Goal: Information Seeking & Learning: Learn about a topic

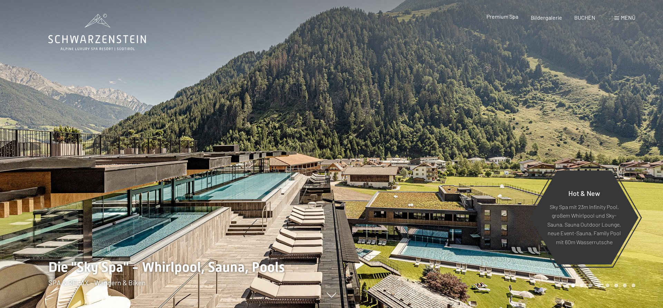
click at [503, 17] on span "Premium Spa" at bounding box center [502, 16] width 32 height 7
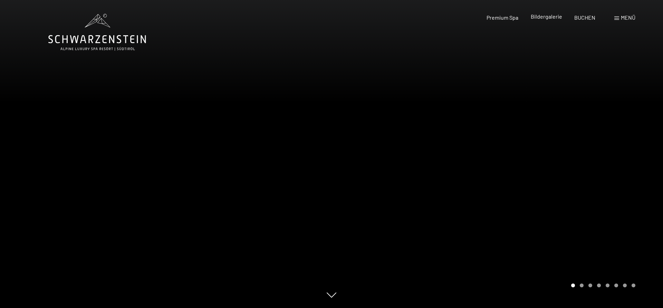
click at [550, 17] on span "Bildergalerie" at bounding box center [545, 16] width 31 height 7
click at [509, 20] on span "Premium Spa" at bounding box center [502, 16] width 32 height 7
click at [624, 19] on span "Menü" at bounding box center [628, 17] width 14 height 7
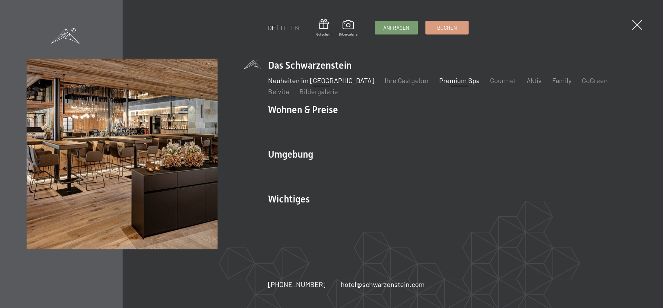
click at [302, 80] on link "Neuheiten im [GEOGRAPHIC_DATA]" at bounding box center [321, 80] width 106 height 8
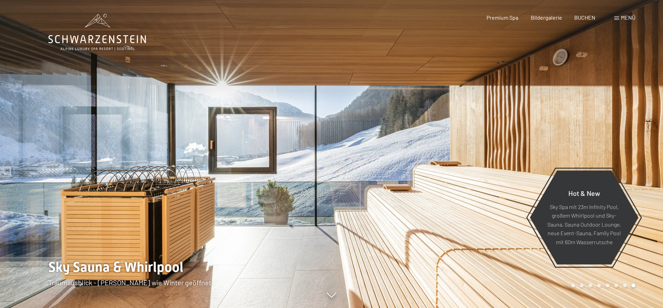
click at [625, 19] on span "Menü" at bounding box center [628, 17] width 14 height 7
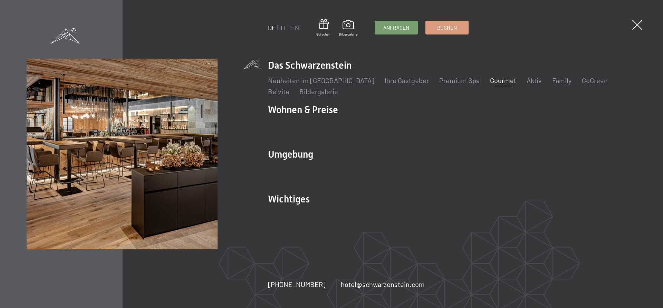
click at [490, 83] on link "Gourmet" at bounding box center [503, 80] width 26 height 8
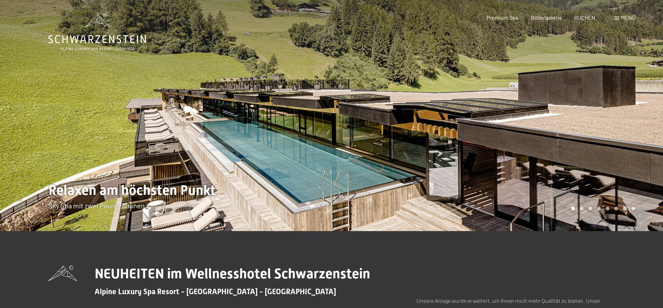
click at [114, 42] on icon at bounding box center [97, 39] width 98 height 8
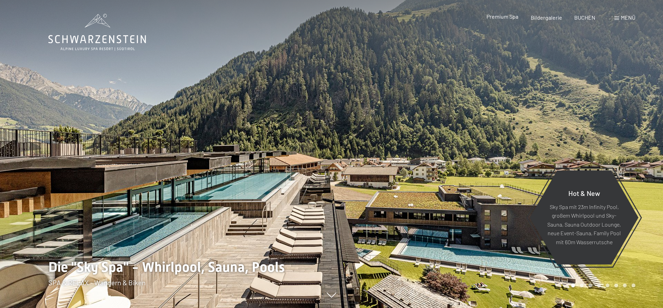
click at [503, 17] on span "Premium Spa" at bounding box center [502, 16] width 32 height 7
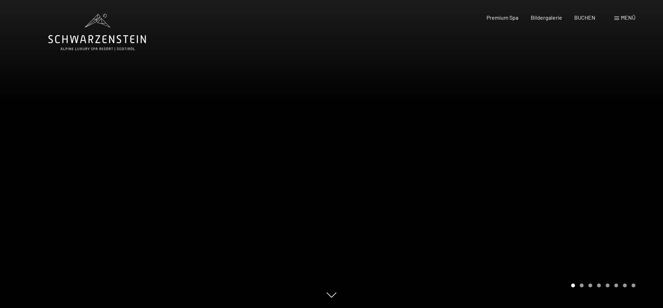
click at [96, 38] on icon at bounding box center [97, 32] width 98 height 37
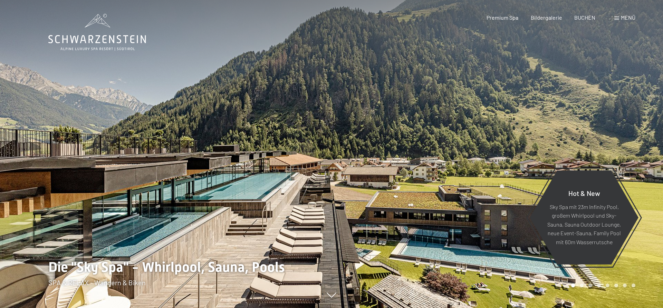
click at [614, 17] on div "Buchen Anfragen Premium Spa Bildergalerie BUCHEN Menü DE IT EN Gutschein Bilder…" at bounding box center [548, 18] width 173 height 8
click at [619, 18] on div "Menü" at bounding box center [624, 18] width 21 height 8
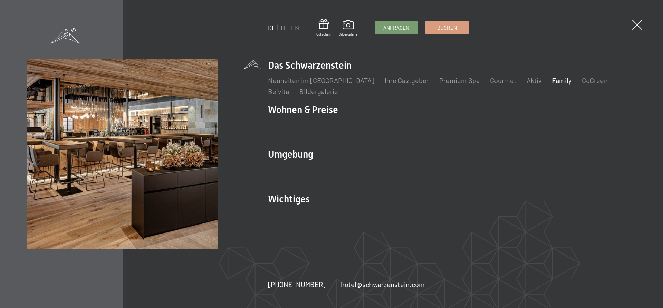
click at [552, 81] on link "Family" at bounding box center [561, 80] width 19 height 8
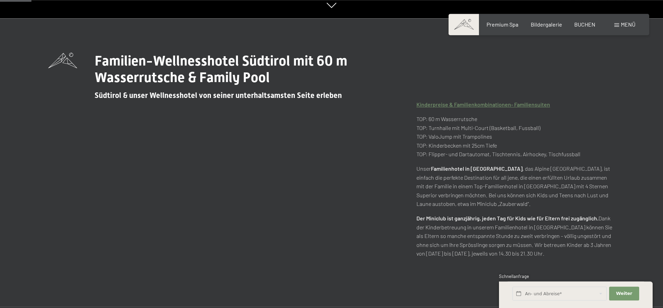
scroll to position [293, 0]
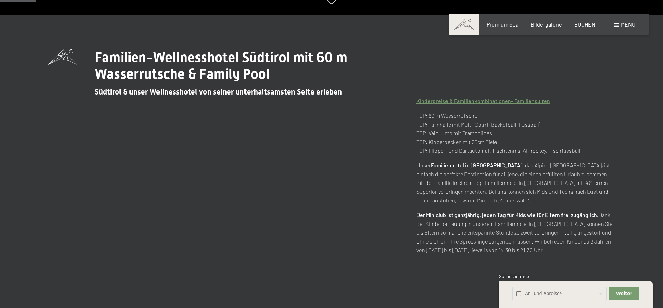
click at [618, 27] on div "Menü" at bounding box center [624, 25] width 21 height 8
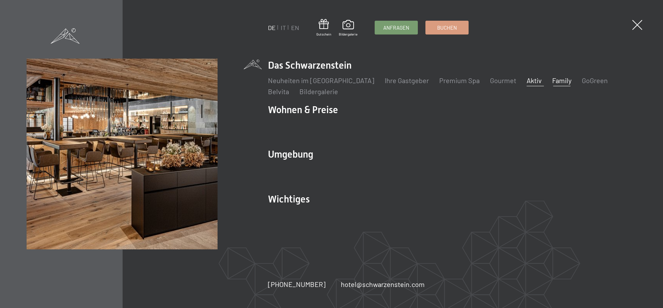
click at [526, 79] on link "Aktiv" at bounding box center [533, 80] width 15 height 8
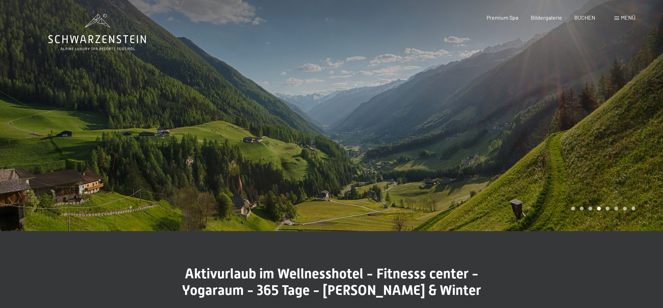
click at [109, 38] on icon at bounding box center [97, 39] width 98 height 8
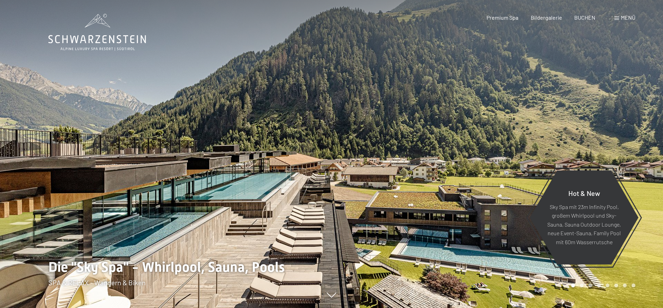
click at [622, 17] on span "Menü" at bounding box center [628, 17] width 14 height 7
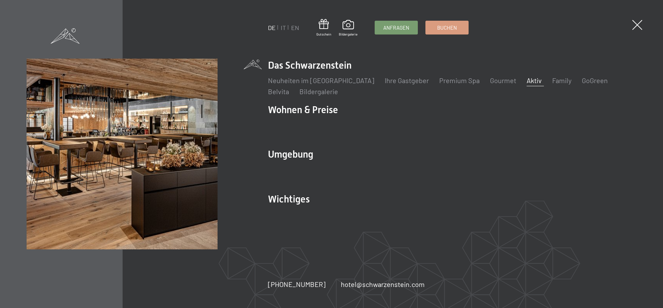
click at [526, 80] on link "Aktiv" at bounding box center [533, 80] width 15 height 8
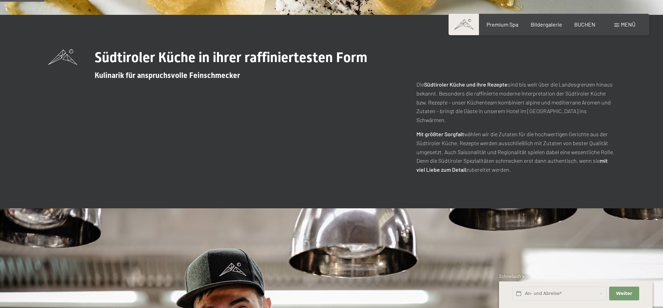
scroll to position [59, 0]
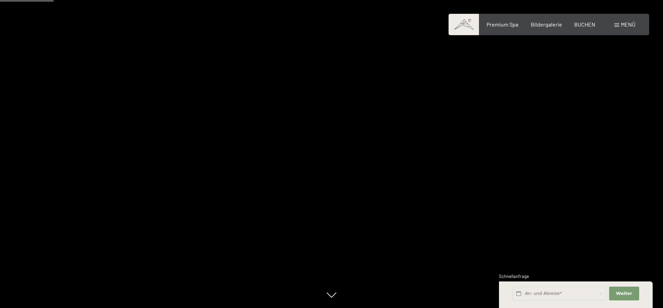
scroll to position [235, 0]
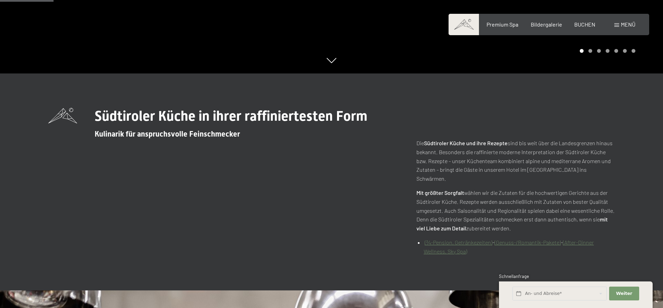
click at [467, 239] on link "(¾-Pension, Getränkezeiten)" at bounding box center [459, 242] width 68 height 7
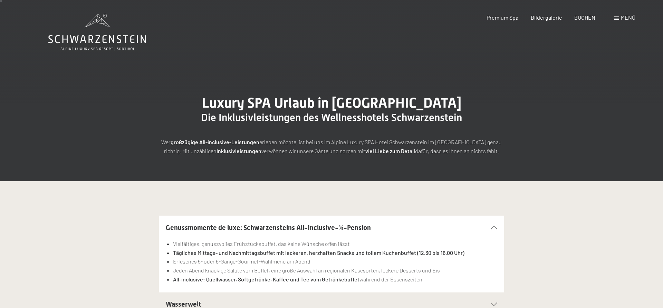
scroll to position [59, 0]
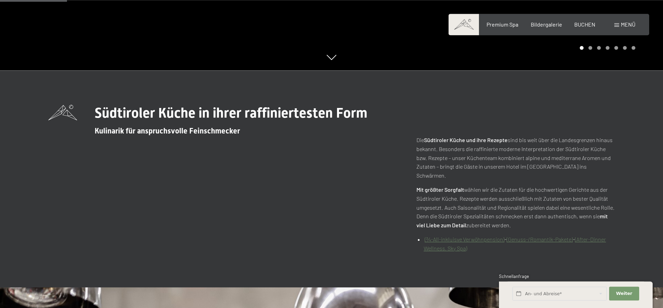
scroll to position [293, 0]
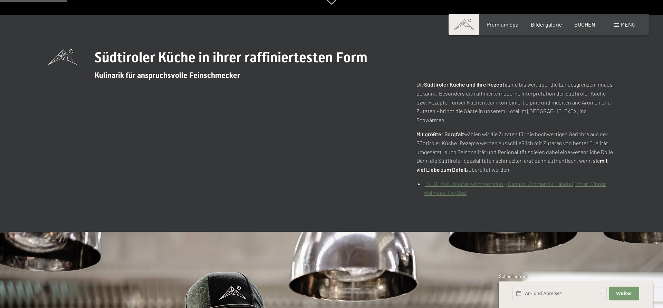
click at [529, 181] on link "(Genuss-/Romantik-Pakete)" at bounding box center [539, 184] width 66 height 7
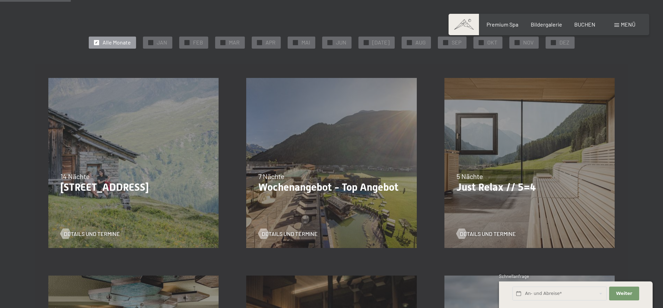
scroll to position [176, 0]
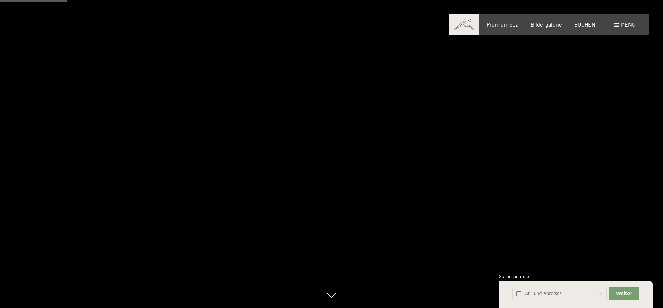
scroll to position [293, 0]
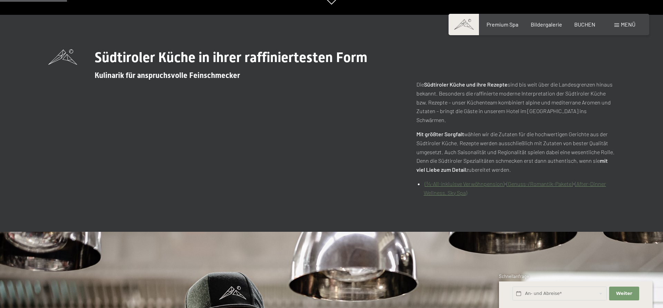
click at [595, 181] on link "(After-Dinner Wellness, Sky Spa)" at bounding box center [514, 189] width 182 height 16
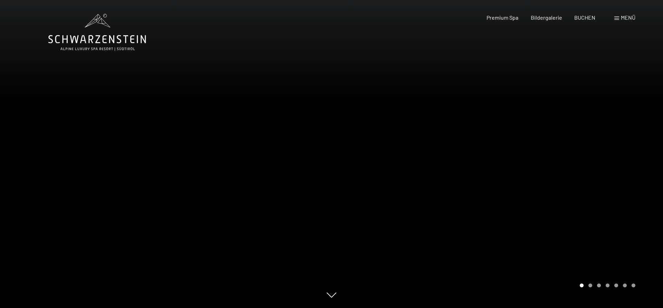
click at [624, 19] on span "Menü" at bounding box center [628, 17] width 14 height 7
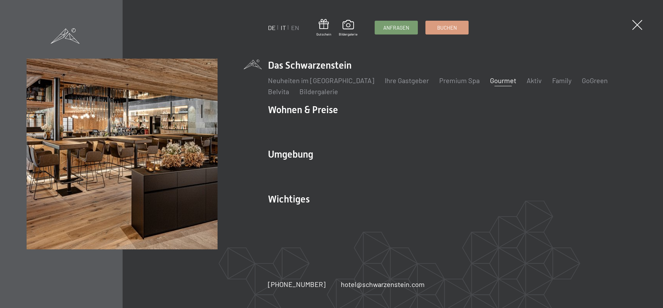
click at [282, 27] on link "IT" at bounding box center [283, 28] width 5 height 8
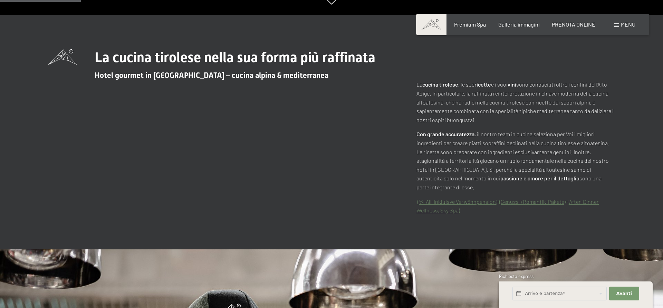
scroll to position [293, 0]
click at [447, 198] on link "(¾-All-inkluisve Verwöhnpension)" at bounding box center [457, 201] width 80 height 7
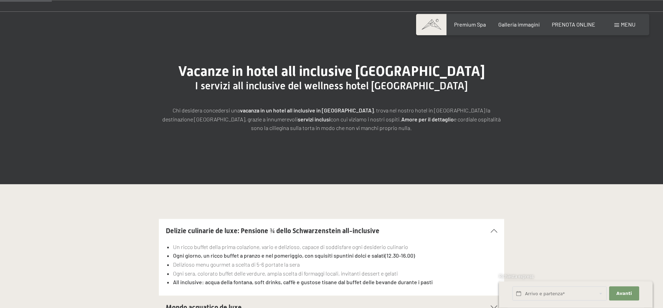
scroll to position [117, 0]
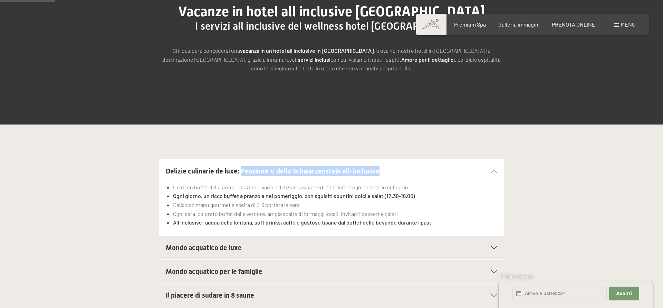
drag, startPoint x: 240, startPoint y: 171, endPoint x: 379, endPoint y: 173, distance: 139.4
click at [379, 173] on h2 "Delizie culinarie de luxe: Pensione ¾ dello Schwarzenstein all-inclusive" at bounding box center [315, 171] width 298 height 10
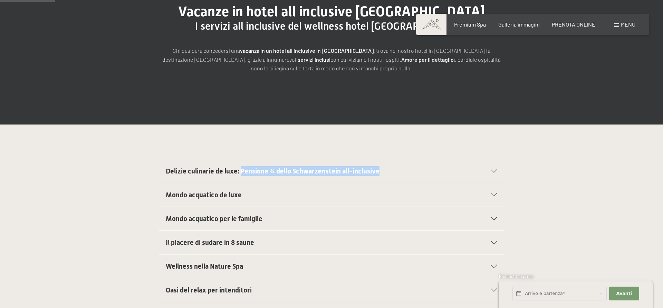
copy span "Pensione ¾ dello Schwarzenstein all-inclusive"
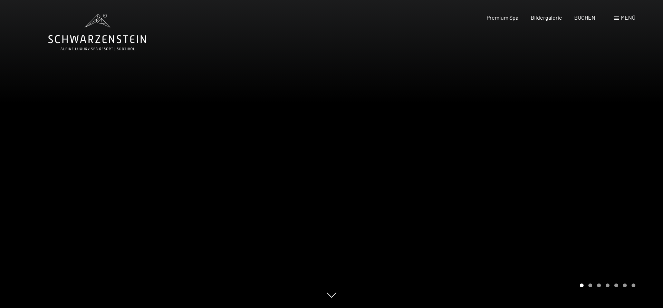
click at [628, 19] on span "Menü" at bounding box center [628, 17] width 14 height 7
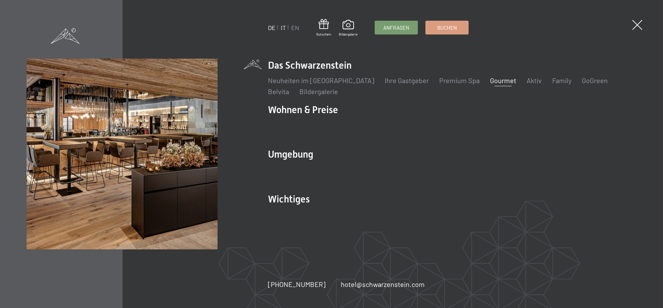
click at [283, 27] on link "IT" at bounding box center [283, 28] width 5 height 8
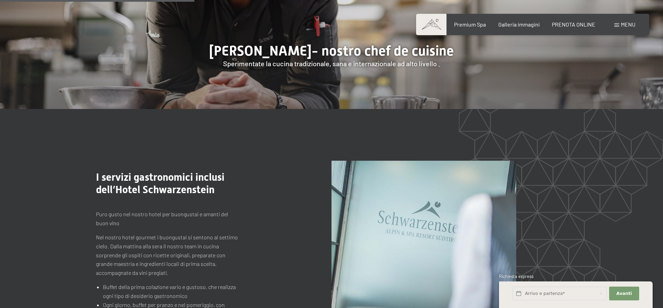
scroll to position [587, 0]
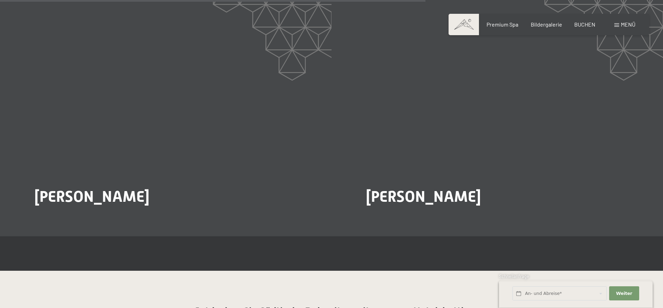
scroll to position [1056, 0]
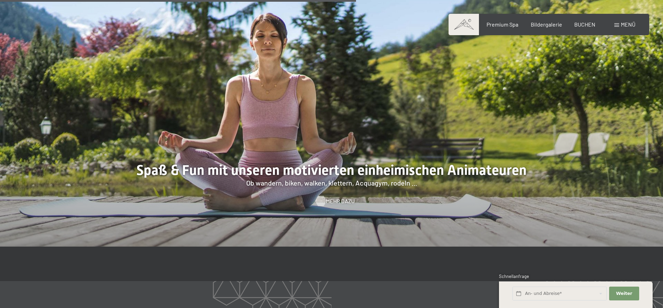
click at [337, 203] on span "Mehr dazu" at bounding box center [340, 201] width 29 height 8
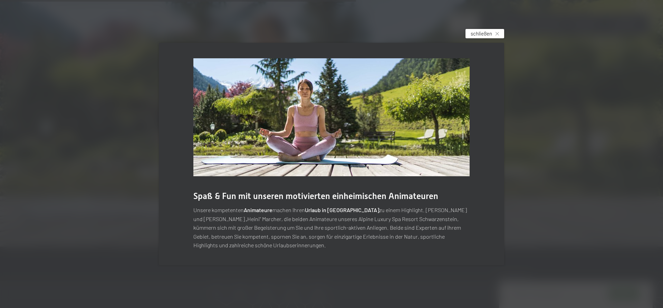
click at [484, 32] on span "schließen" at bounding box center [480, 33] width 21 height 7
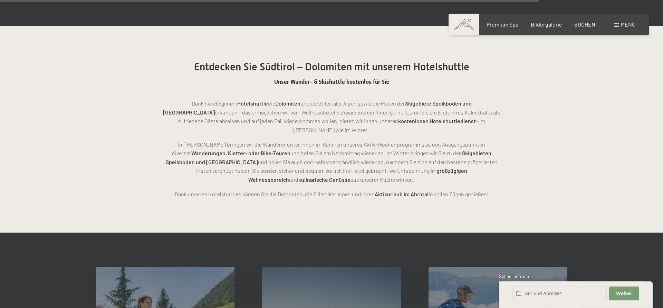
scroll to position [1584, 0]
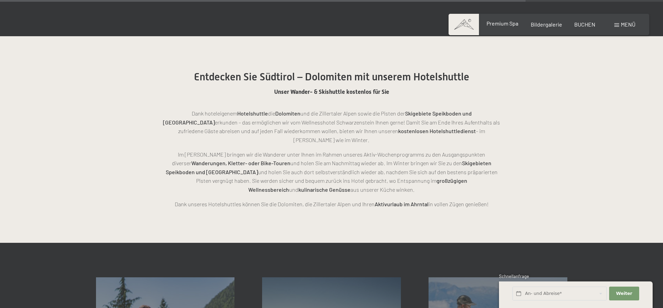
click at [501, 27] on div "Premium Spa" at bounding box center [502, 24] width 32 height 8
click at [504, 23] on span "Premium Spa" at bounding box center [502, 23] width 32 height 7
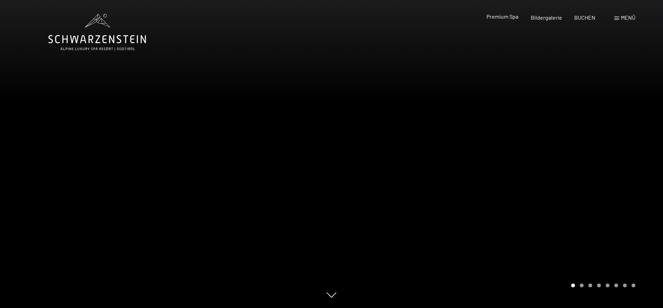
click at [511, 19] on span "Premium Spa" at bounding box center [502, 16] width 32 height 7
click at [625, 18] on span "Menü" at bounding box center [628, 17] width 14 height 7
